Goal: Check status: Check status

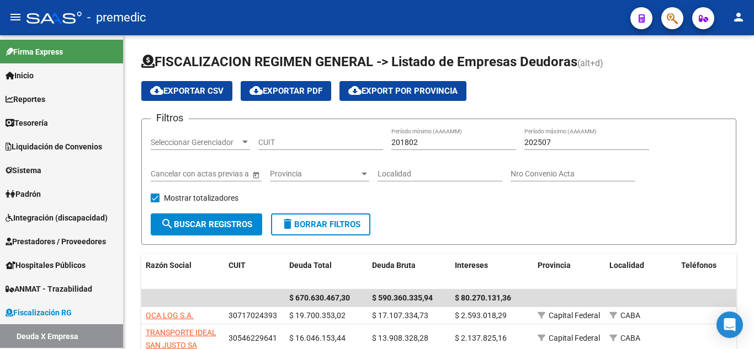
click at [668, 12] on icon "button" at bounding box center [672, 18] width 11 height 13
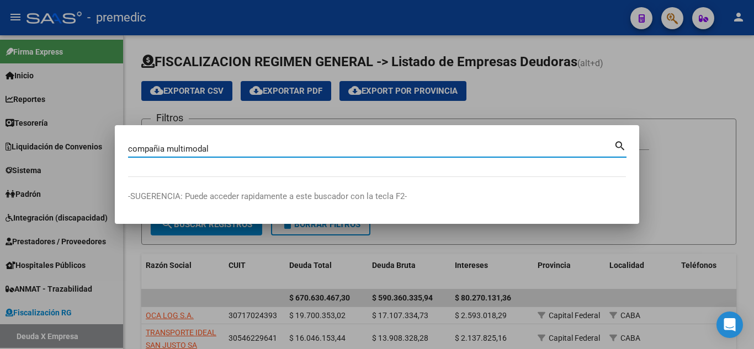
type input "compañia multimodal"
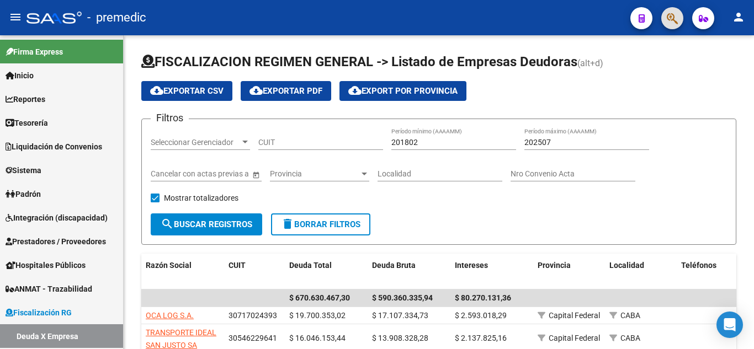
click at [674, 18] on icon "button" at bounding box center [672, 18] width 11 height 13
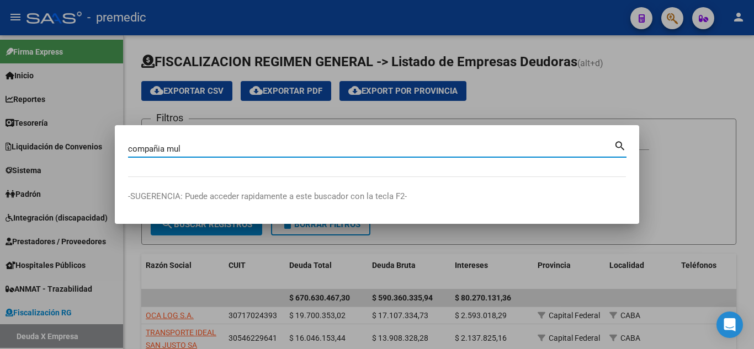
type input "compañia mul"
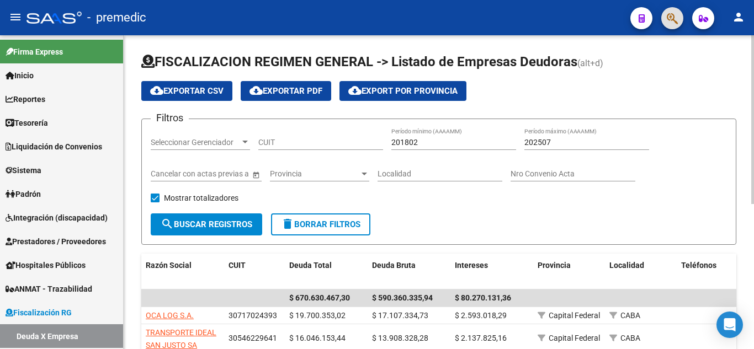
click at [296, 143] on input "CUIT" at bounding box center [320, 142] width 125 height 9
paste input "30-71702439-3"
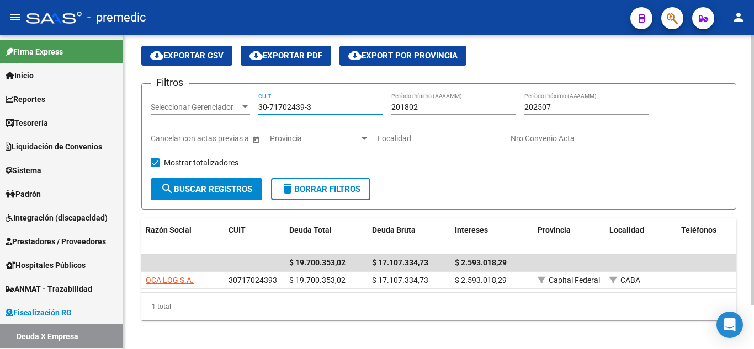
scroll to position [51, 0]
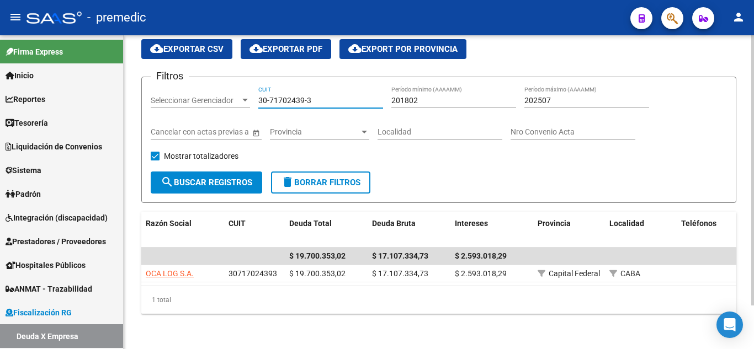
type input "30-71702439-3"
click at [545, 157] on div "Filtros Seleccionar Gerenciador Seleccionar Gerenciador 30-71702439-3 CUIT 2018…" at bounding box center [439, 129] width 576 height 86
click at [324, 96] on input "30-71702439-3" at bounding box center [320, 100] width 125 height 9
drag, startPoint x: 331, startPoint y: 90, endPoint x: 79, endPoint y: 89, distance: 251.6
click at [79, 89] on mat-sidenav-container "Firma Express Inicio Calendario SSS Instructivos Contacto OS Reportes Tablero d…" at bounding box center [377, 192] width 754 height 314
